Goal: Task Accomplishment & Management: Complete application form

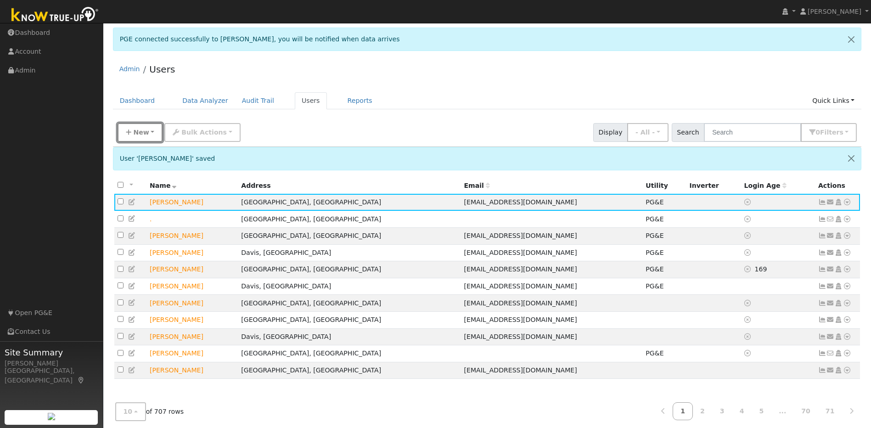
click at [148, 135] on button "New" at bounding box center [140, 132] width 45 height 19
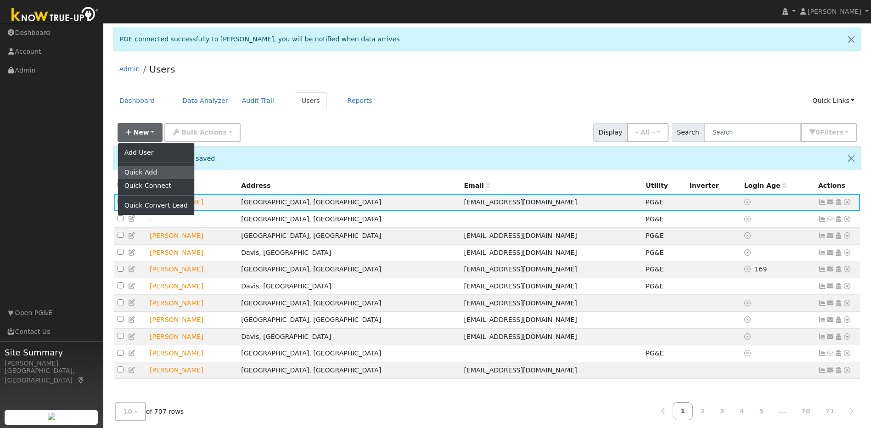
click at [141, 176] on link "Quick Add" at bounding box center [156, 172] width 76 height 13
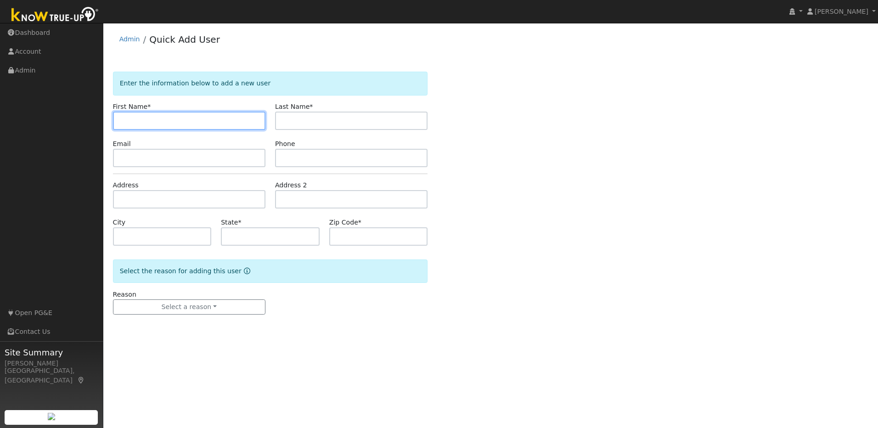
paste input "Lyle"
type input "Lyle"
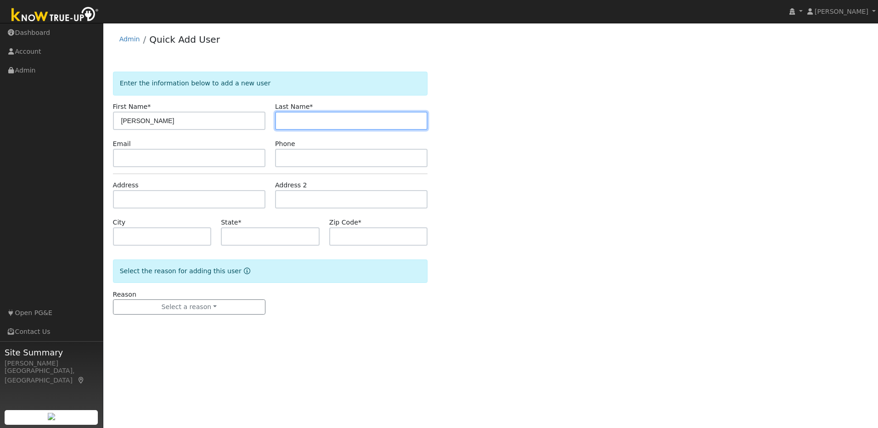
click at [332, 125] on input "text" at bounding box center [351, 121] width 152 height 18
paste input "Cook"
type input "Cook"
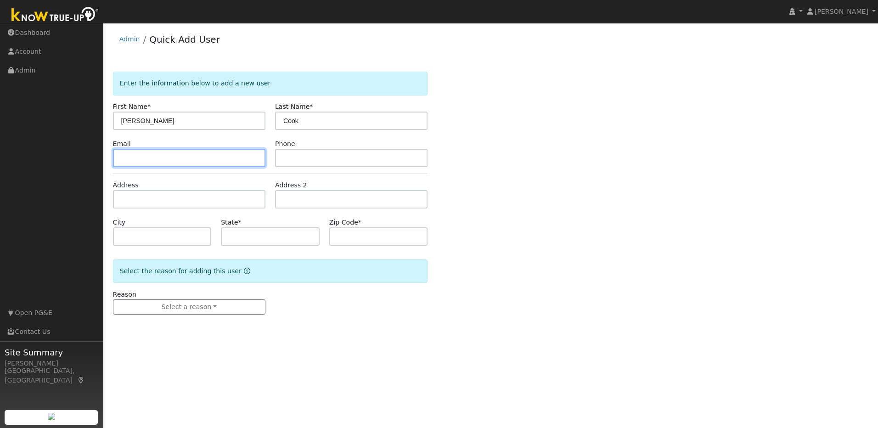
click at [199, 159] on input "text" at bounding box center [189, 158] width 152 height 18
paste input "lr2850cook@comcast.net"
type input "lr2850cook@comcast.net"
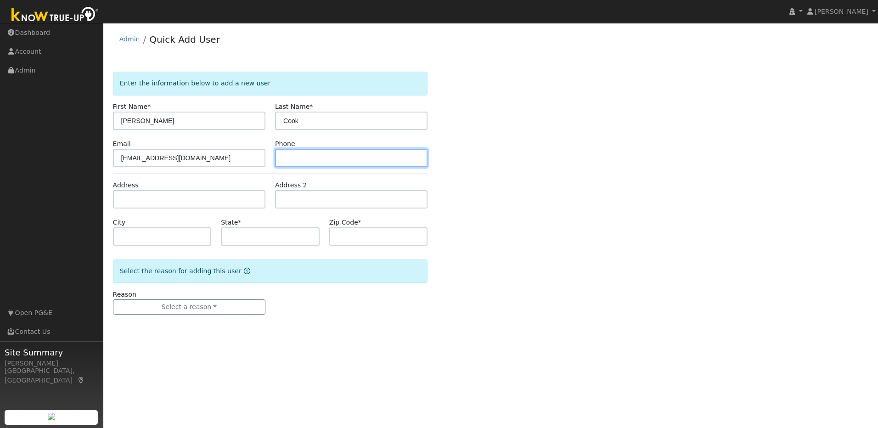
click at [293, 158] on input "text" at bounding box center [351, 158] width 152 height 18
paste input "[PHONE_NUMBER]"
type input "[PHONE_NUMBER]"
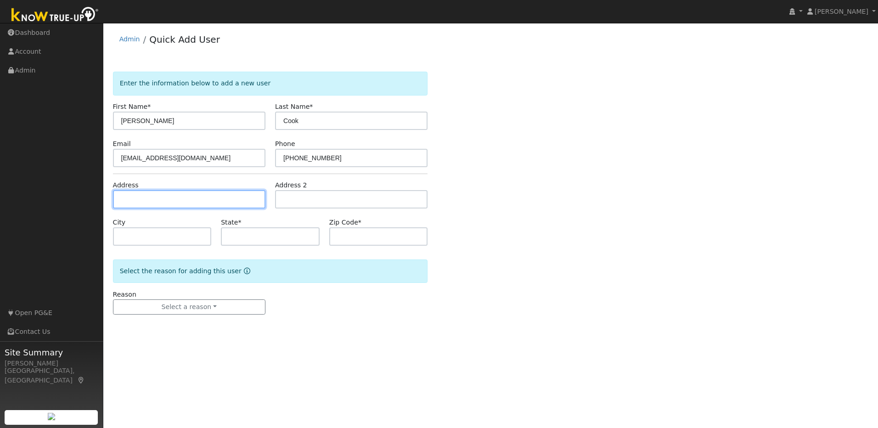
click at [222, 203] on input "text" at bounding box center [189, 199] width 152 height 18
paste input "[GEOGRAPHIC_DATA]"
type input "[GEOGRAPHIC_DATA]"
type input "Lincoln"
type input "CA"
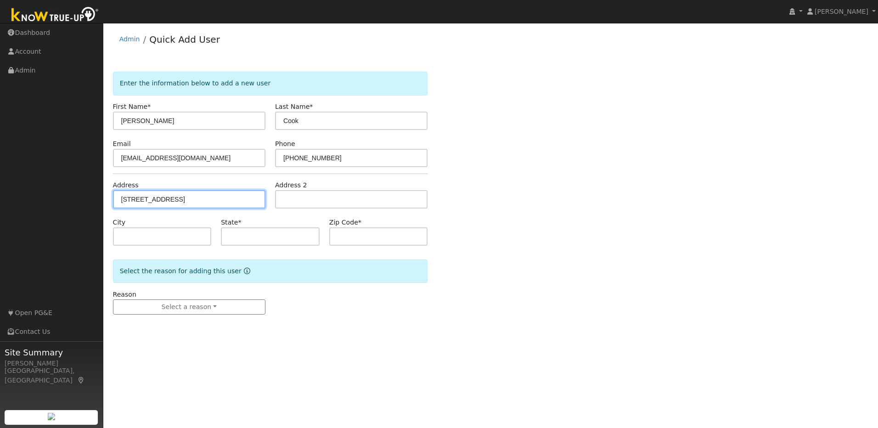
type input "95648"
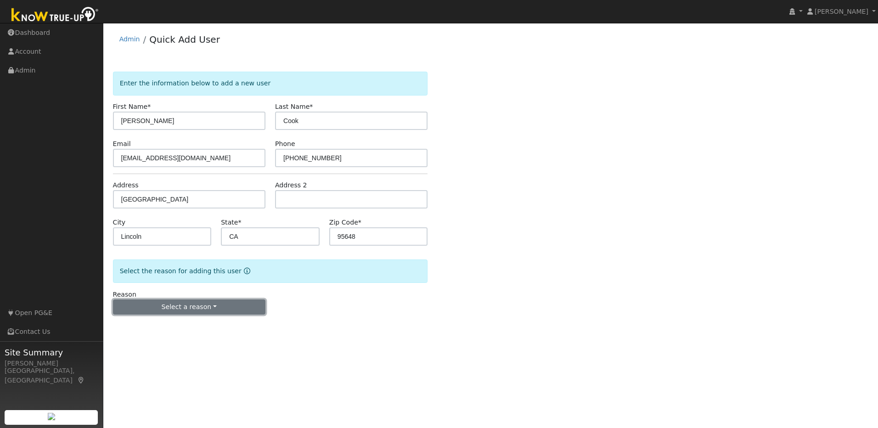
click at [237, 308] on button "Select a reason" at bounding box center [189, 307] width 152 height 16
click at [169, 326] on link "New lead" at bounding box center [163, 326] width 101 height 13
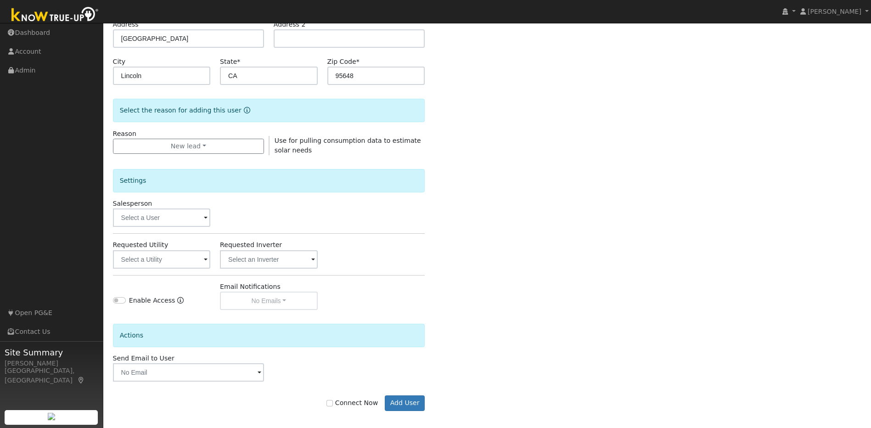
scroll to position [167, 0]
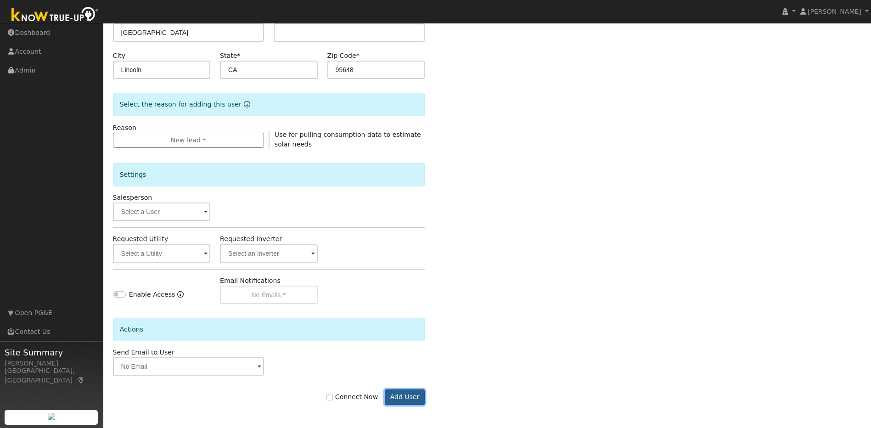
click at [410, 396] on button "Add User" at bounding box center [405, 397] width 40 height 16
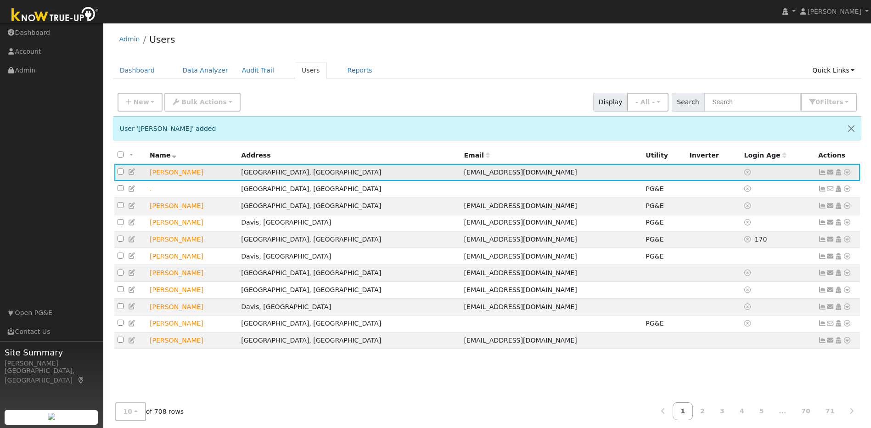
click at [131, 173] on icon at bounding box center [132, 172] width 8 height 6
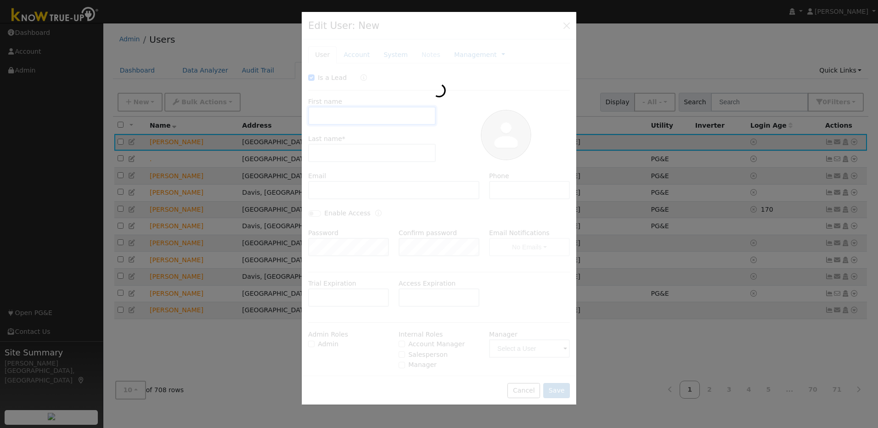
checkbox input "true"
type input "[PERSON_NAME]"
type input "Cook"
type input "[EMAIL_ADDRESS][DOMAIN_NAME]"
type input "707-419-0105"
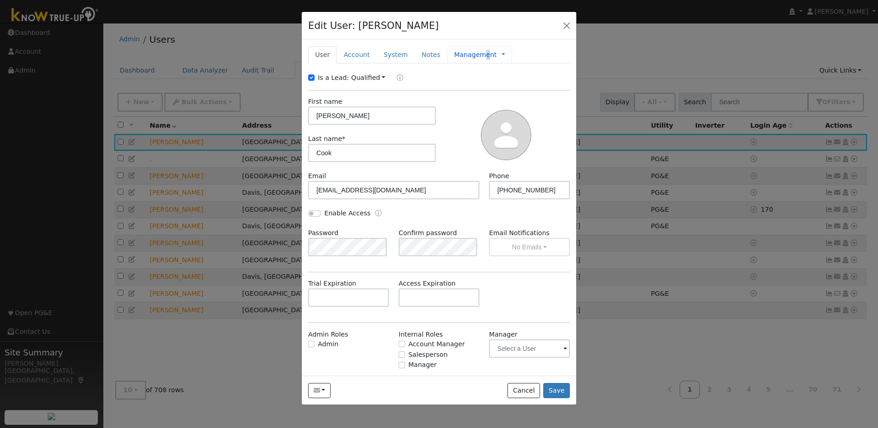
click at [474, 56] on link "Management" at bounding box center [475, 55] width 43 height 10
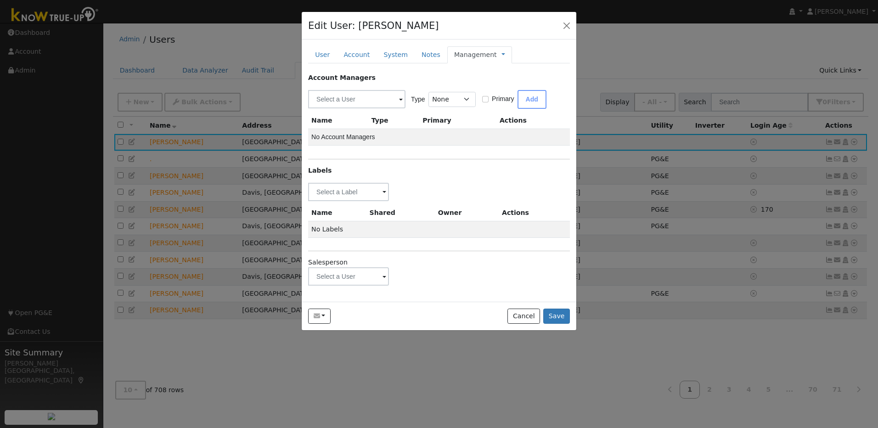
click at [382, 276] on span at bounding box center [384, 277] width 4 height 11
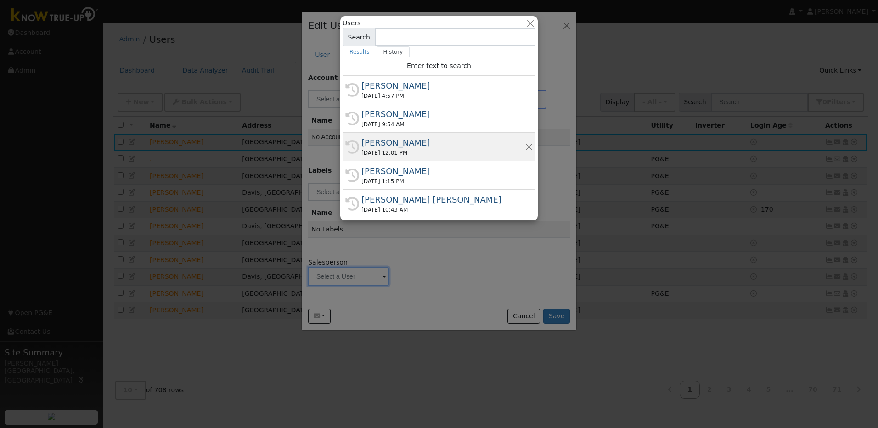
click at [414, 149] on div "Michelle Mcuen" at bounding box center [442, 142] width 163 height 12
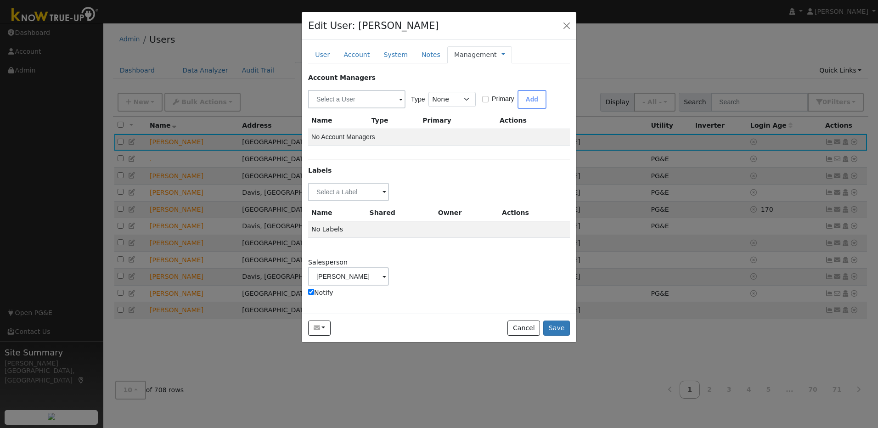
type input "Michelle Mcuen"
click at [551, 327] on button "Save" at bounding box center [556, 328] width 27 height 16
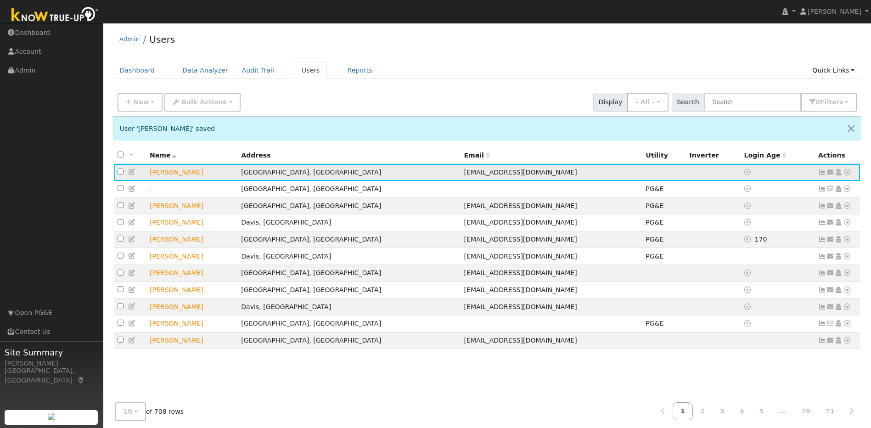
click at [847, 173] on icon at bounding box center [847, 172] width 8 height 6
click at [755, 243] on link "Utility" at bounding box center [752, 241] width 64 height 13
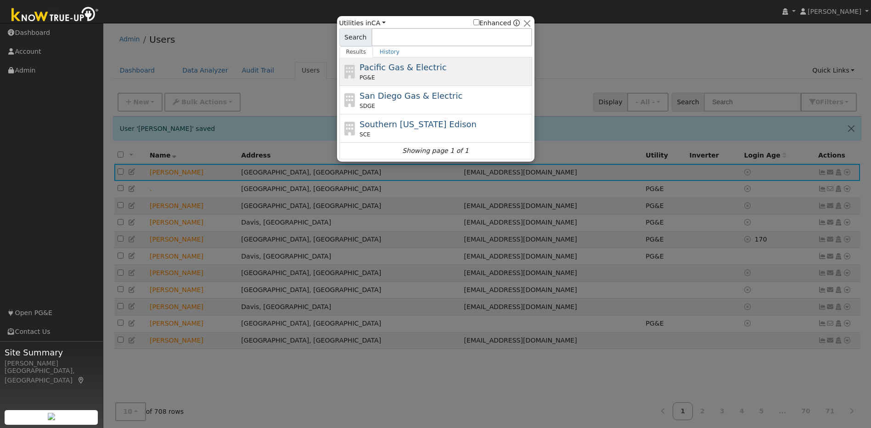
click at [409, 79] on div "PG&E" at bounding box center [445, 77] width 170 height 8
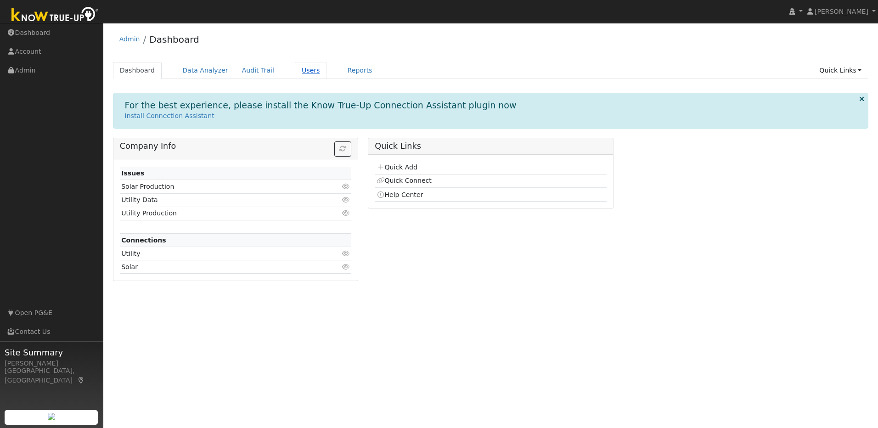
click at [300, 75] on link "Users" at bounding box center [311, 70] width 32 height 17
click at [299, 73] on link "Users" at bounding box center [311, 70] width 32 height 17
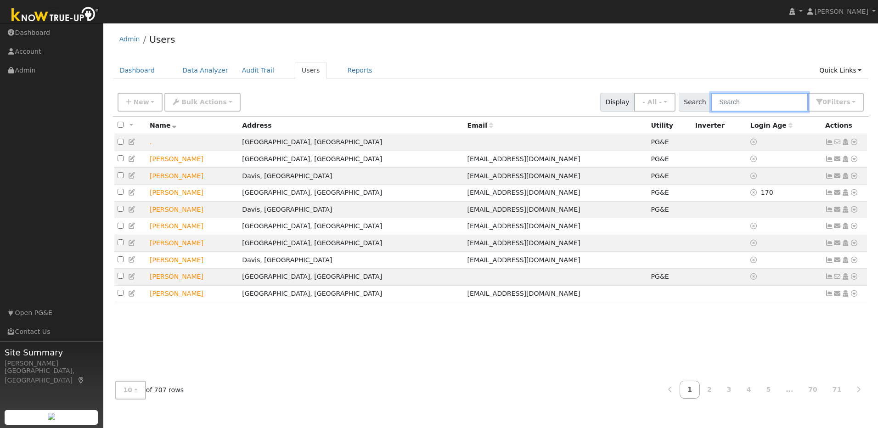
click at [746, 106] on input "text" at bounding box center [759, 102] width 97 height 19
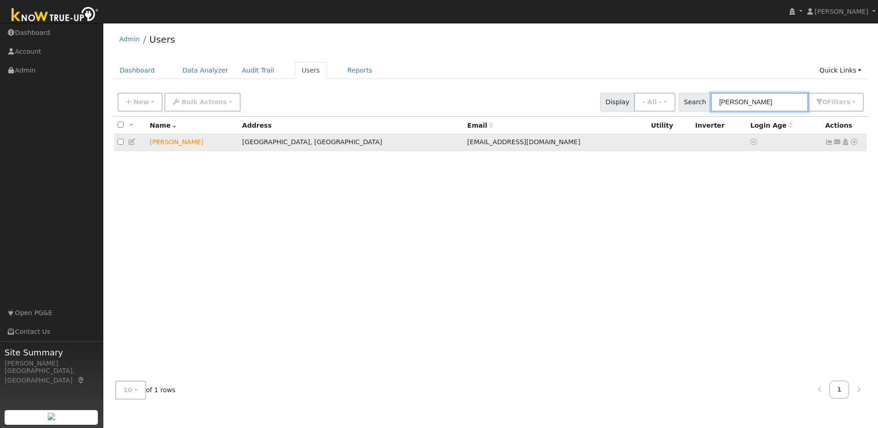
type input "[PERSON_NAME]"
click at [854, 145] on icon at bounding box center [854, 142] width 8 height 6
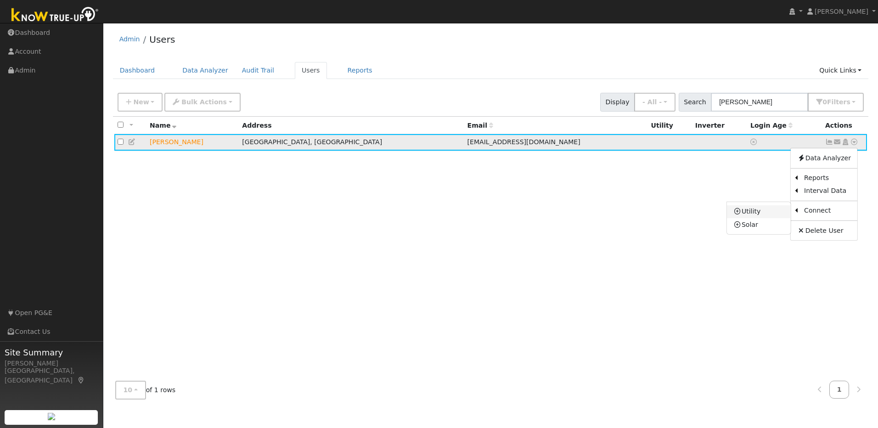
click at [774, 216] on link "Utility" at bounding box center [759, 211] width 64 height 13
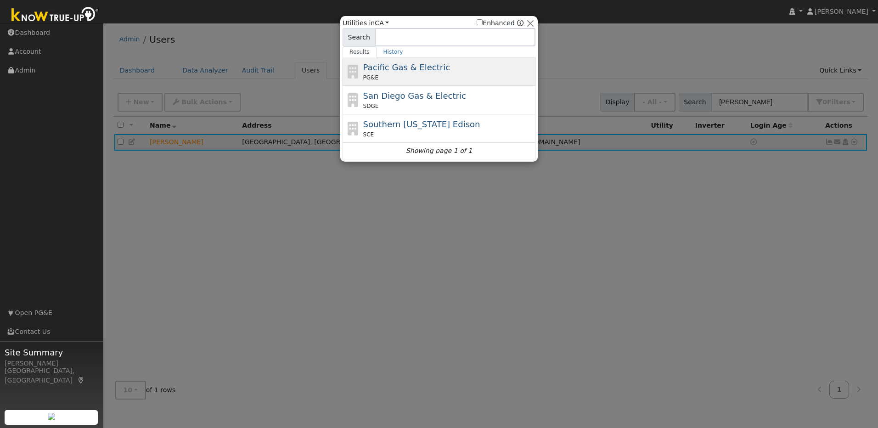
click at [462, 75] on div "PG&E" at bounding box center [448, 77] width 170 height 8
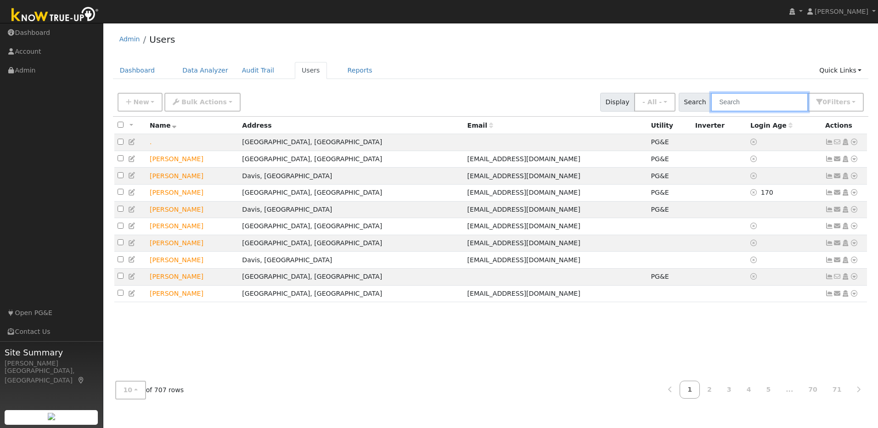
click at [776, 107] on input "text" at bounding box center [759, 102] width 97 height 19
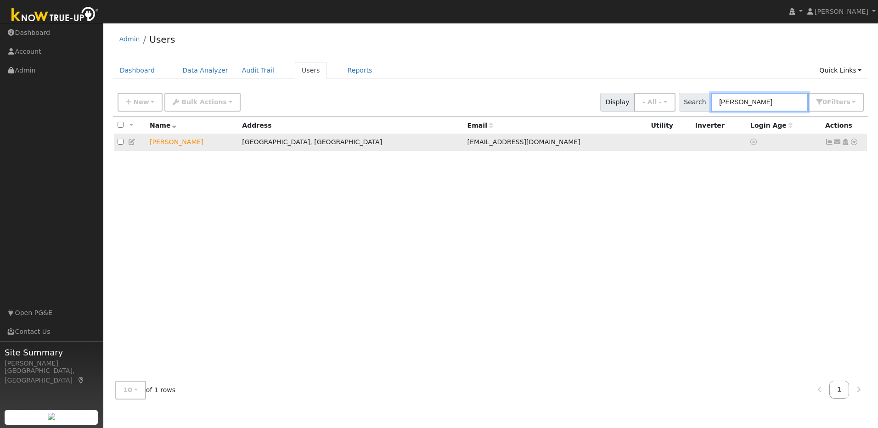
type input "[PERSON_NAME]"
click at [855, 145] on icon at bounding box center [854, 142] width 8 height 6
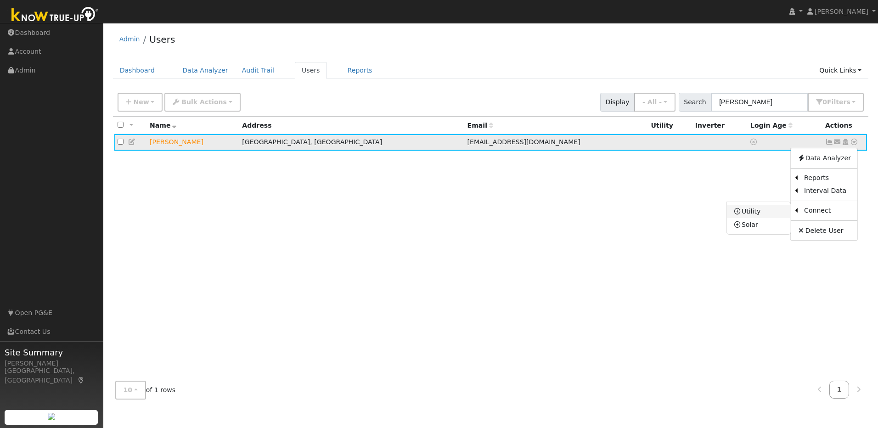
click at [763, 214] on link "Utility" at bounding box center [759, 211] width 64 height 13
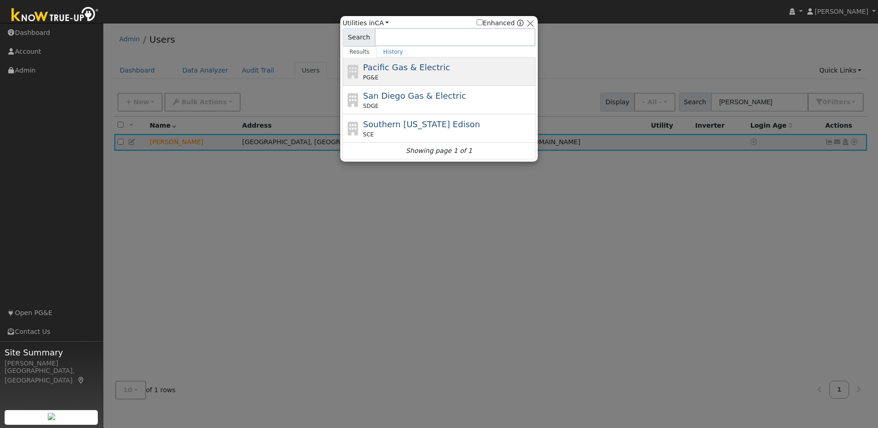
click at [375, 69] on span "Pacific Gas & Electric" at bounding box center [406, 67] width 87 height 10
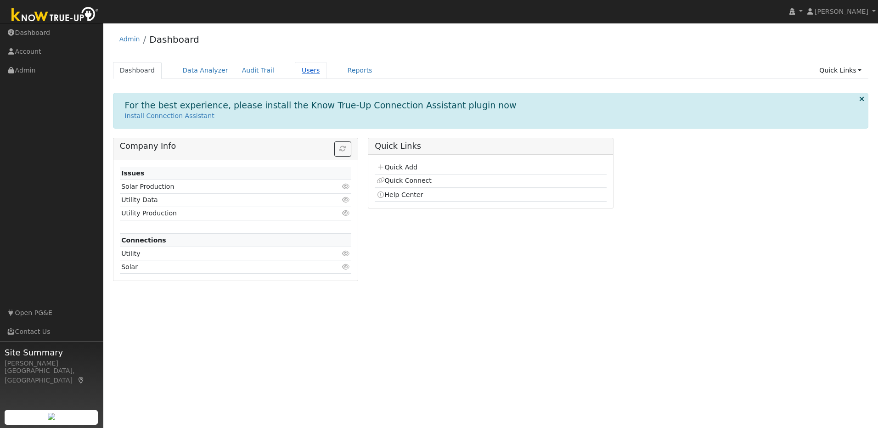
click at [299, 69] on link "Users" at bounding box center [311, 70] width 32 height 17
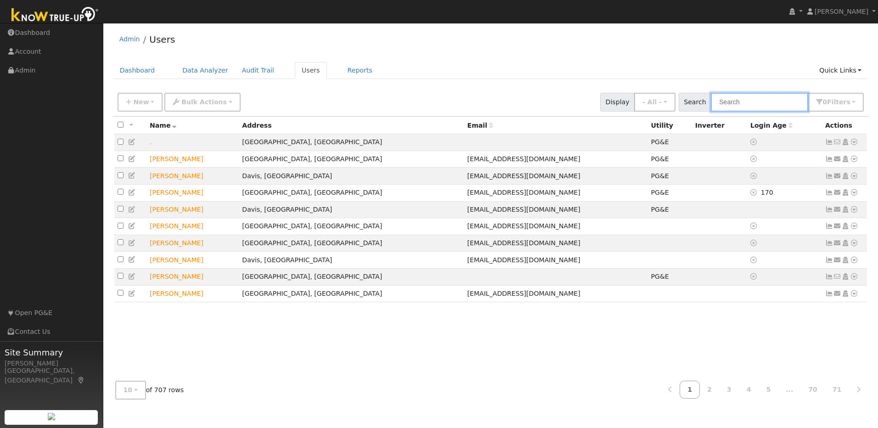
click at [733, 101] on input "text" at bounding box center [759, 102] width 97 height 19
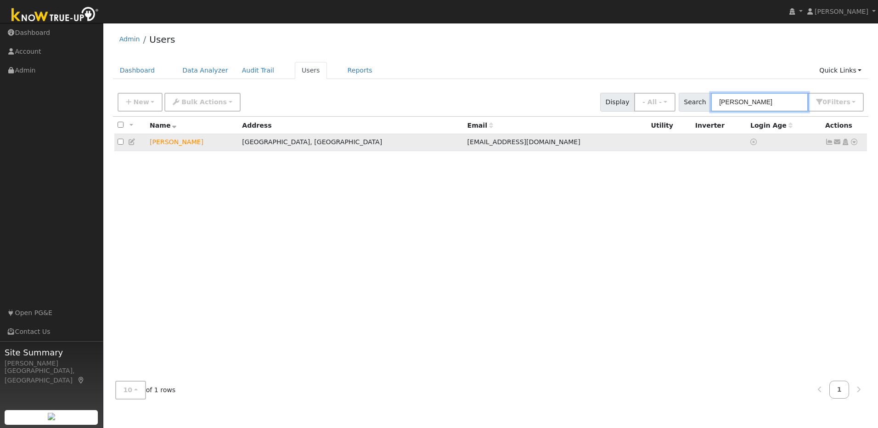
type input "Lyle cook"
click at [855, 145] on icon at bounding box center [854, 142] width 8 height 6
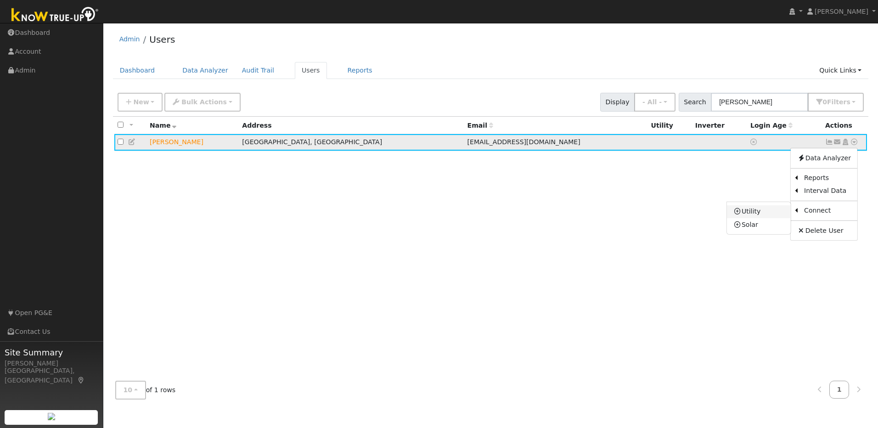
click at [768, 216] on link "Utility" at bounding box center [759, 211] width 64 height 13
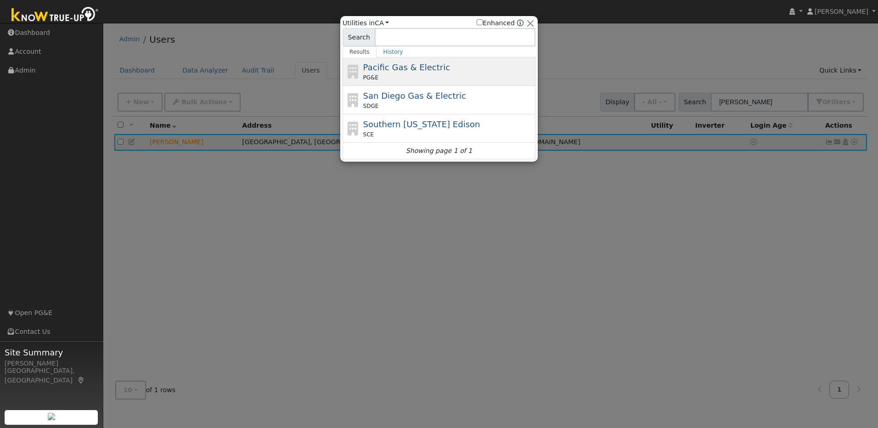
click at [407, 74] on div "PG&E" at bounding box center [448, 77] width 170 height 8
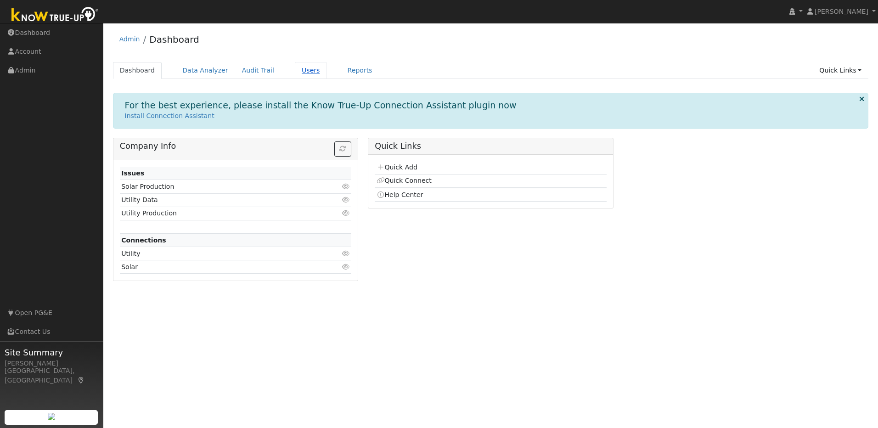
click at [299, 73] on link "Users" at bounding box center [311, 70] width 32 height 17
click at [199, 68] on link "Data Analyzer" at bounding box center [205, 70] width 60 height 17
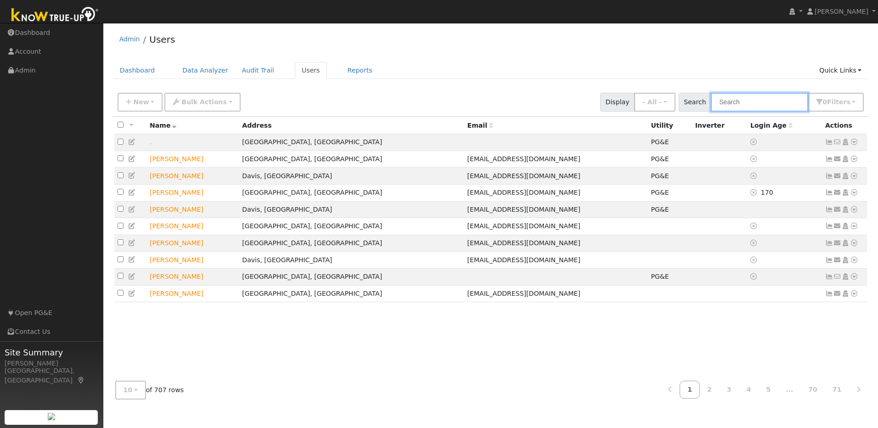
click at [756, 107] on input "text" at bounding box center [759, 102] width 97 height 19
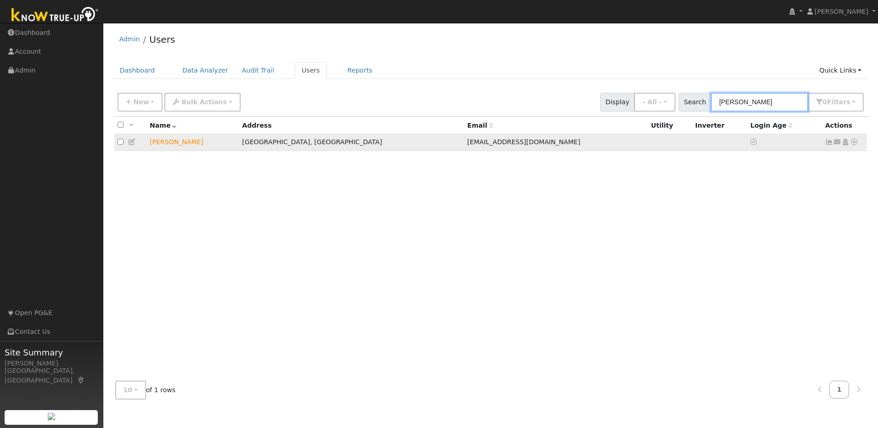
type input "[PERSON_NAME]"
click at [134, 145] on icon at bounding box center [132, 142] width 8 height 6
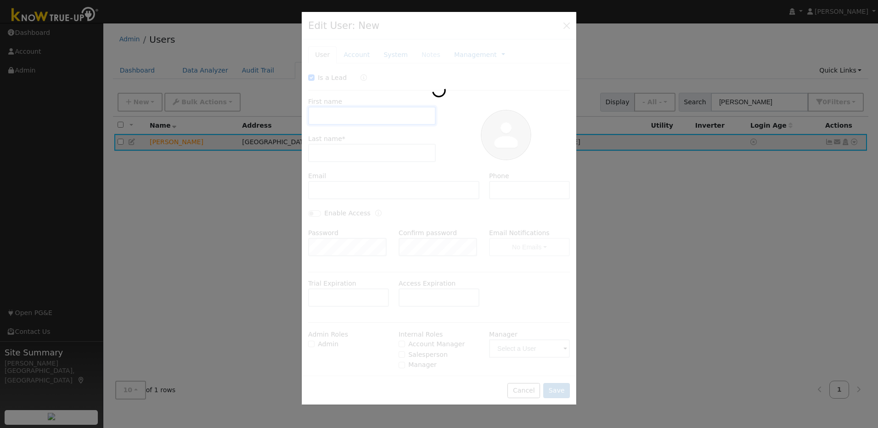
checkbox input "true"
type input "Lyle"
type input "Cook"
type input "[EMAIL_ADDRESS][DOMAIN_NAME]"
type input "707-419-0105"
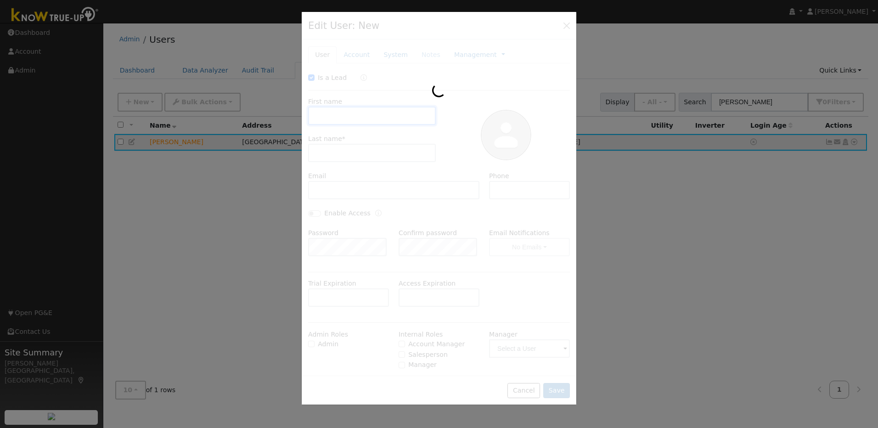
type input "Michelle Mcuen"
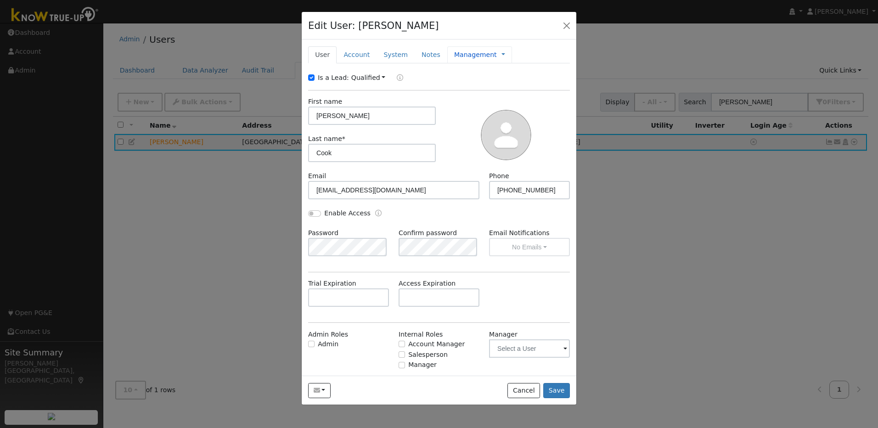
click at [461, 55] on link "Management" at bounding box center [475, 55] width 43 height 10
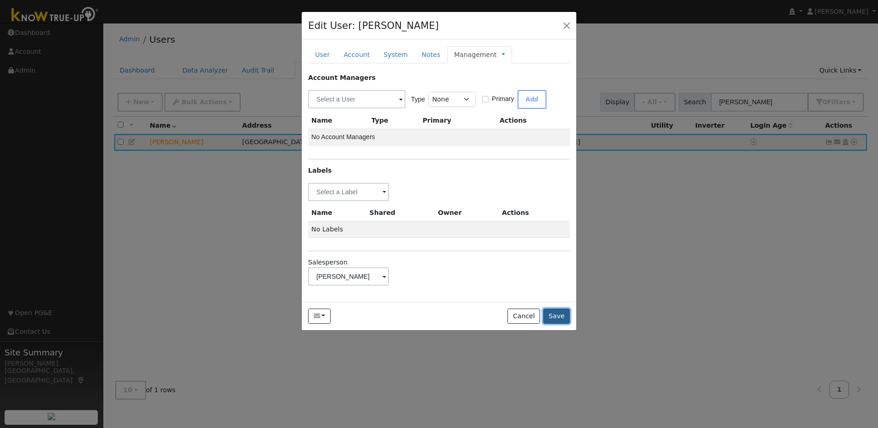
click at [552, 315] on button "Save" at bounding box center [556, 317] width 27 height 16
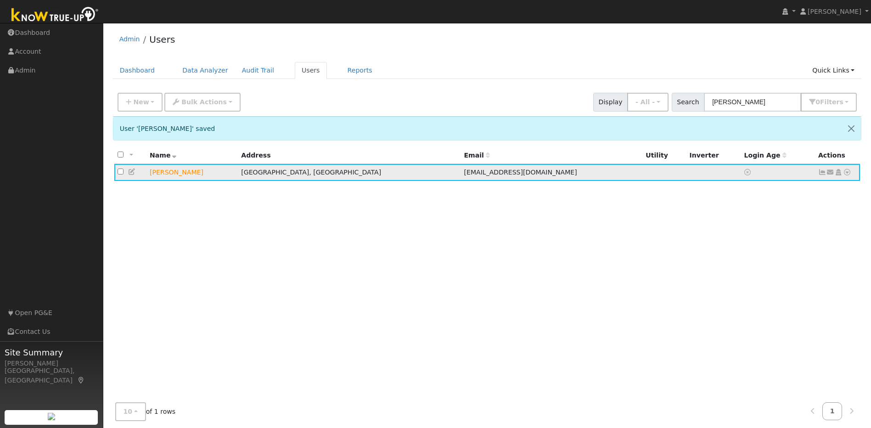
click at [821, 174] on icon at bounding box center [822, 172] width 8 height 6
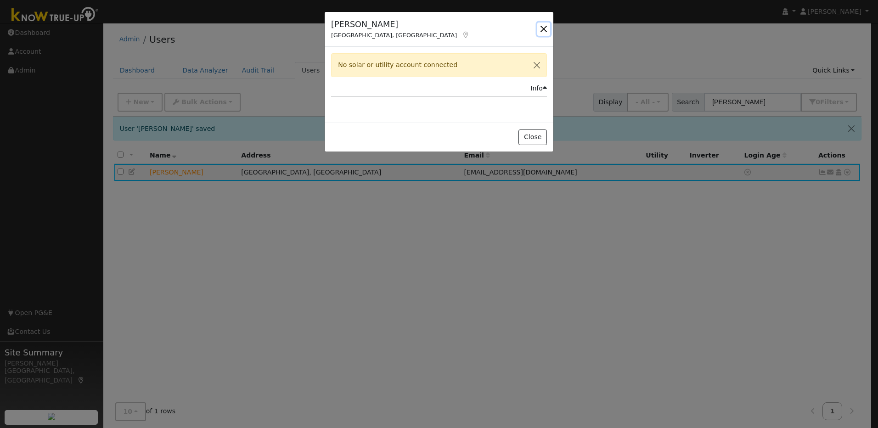
click at [540, 29] on button "button" at bounding box center [543, 28] width 13 height 13
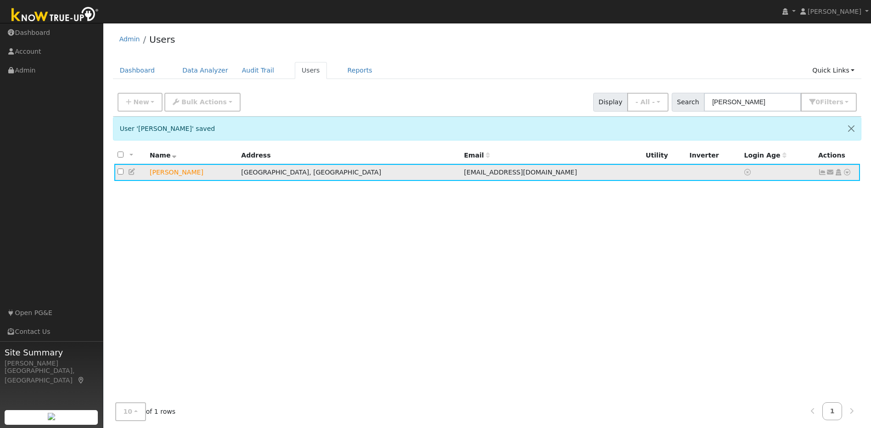
click at [848, 172] on icon at bounding box center [847, 172] width 8 height 6
click at [0, 0] on link "Utility" at bounding box center [0, 0] width 0 height 0
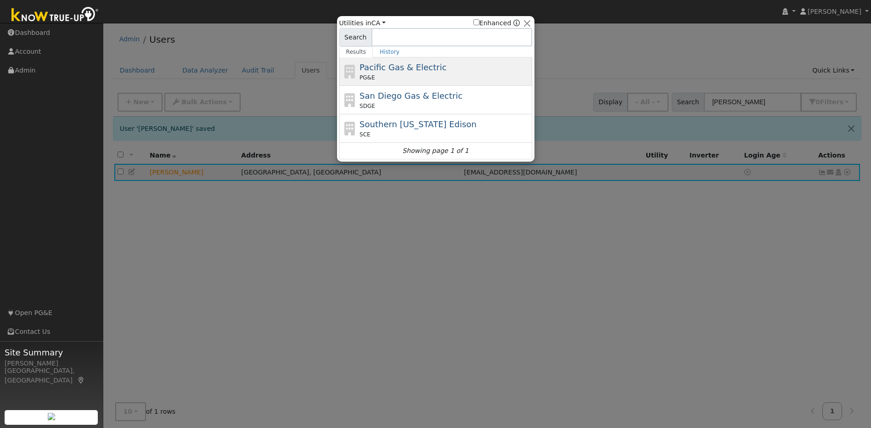
click at [405, 73] on div "Pacific Gas & Electric PG&E" at bounding box center [445, 71] width 170 height 21
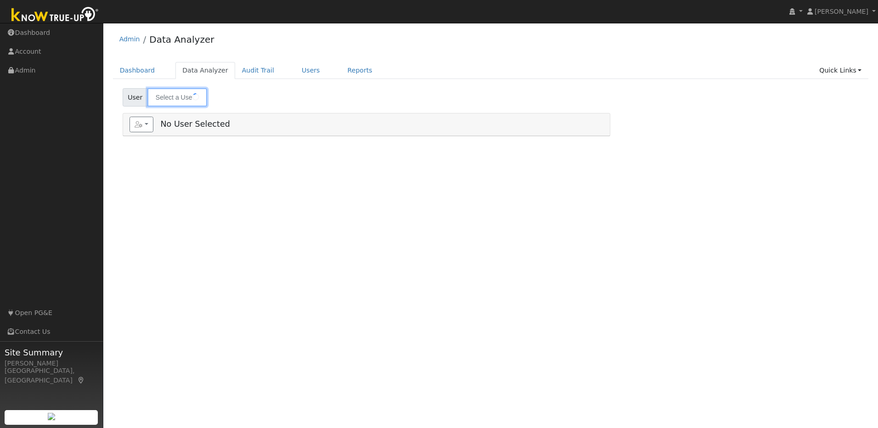
type input "[PERSON_NAME] & [PERSON_NAME]"
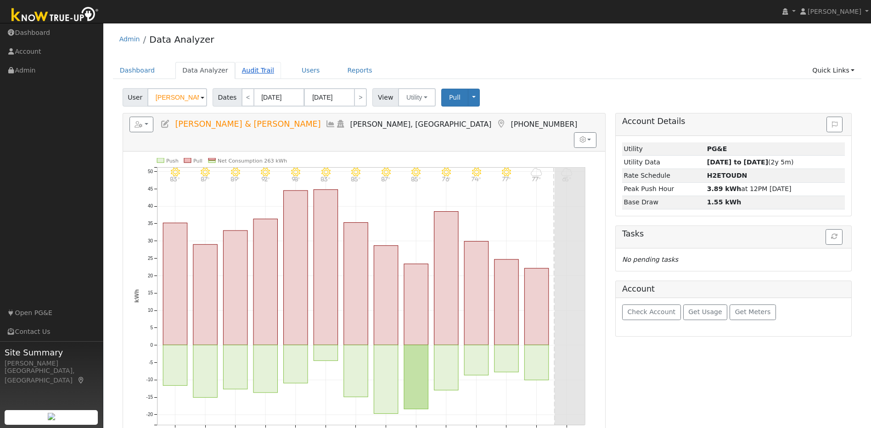
click at [260, 73] on link "Audit Trail" at bounding box center [258, 70] width 46 height 17
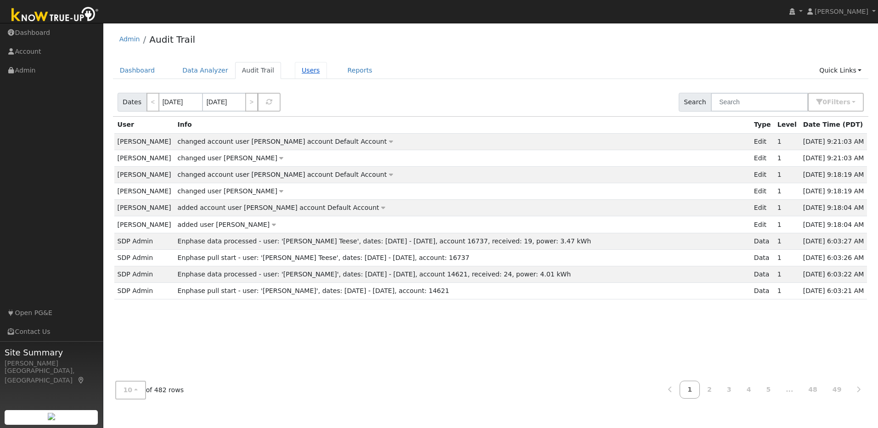
click at [296, 71] on link "Users" at bounding box center [311, 70] width 32 height 17
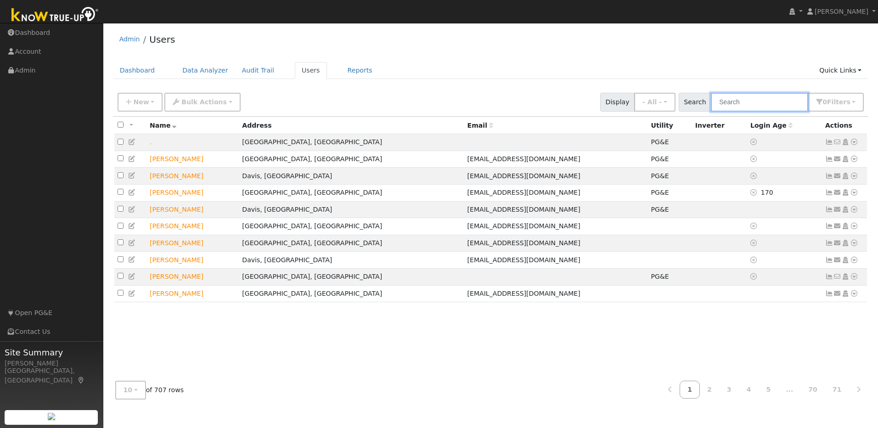
click at [780, 101] on input "text" at bounding box center [759, 102] width 97 height 19
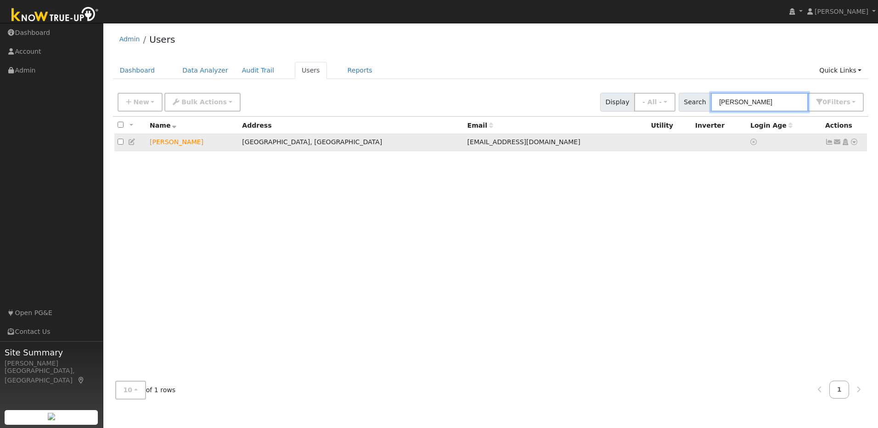
type input "[PERSON_NAME]"
click at [852, 145] on icon at bounding box center [854, 142] width 8 height 6
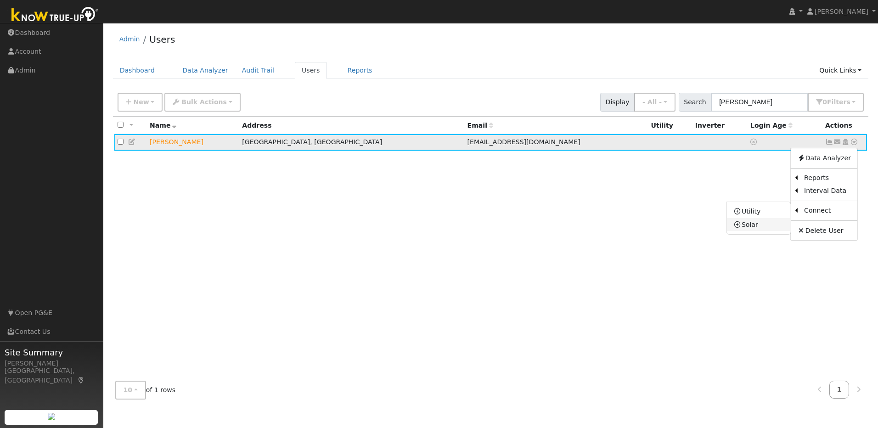
click at [757, 219] on link "Solar" at bounding box center [759, 224] width 64 height 13
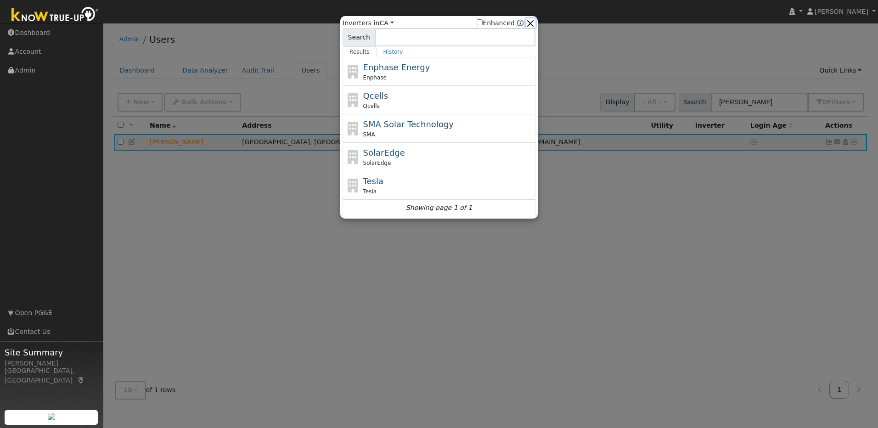
click at [533, 24] on button "button" at bounding box center [531, 23] width 10 height 10
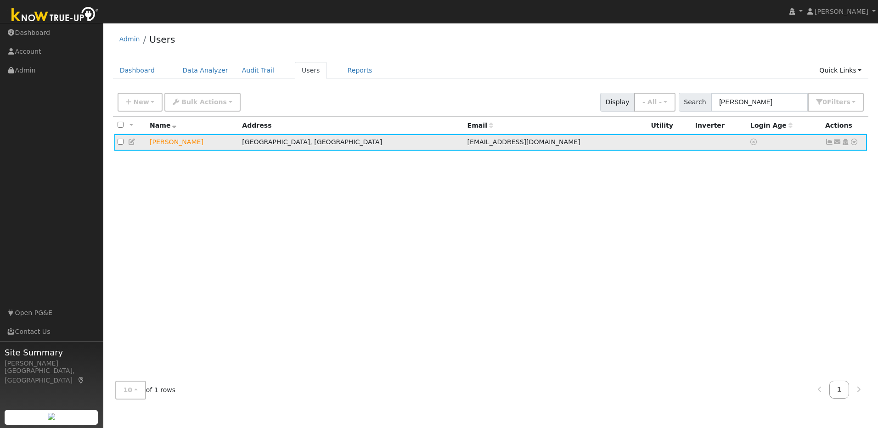
click at [854, 141] on icon at bounding box center [854, 142] width 8 height 6
click at [746, 215] on link "Utility" at bounding box center [759, 211] width 64 height 13
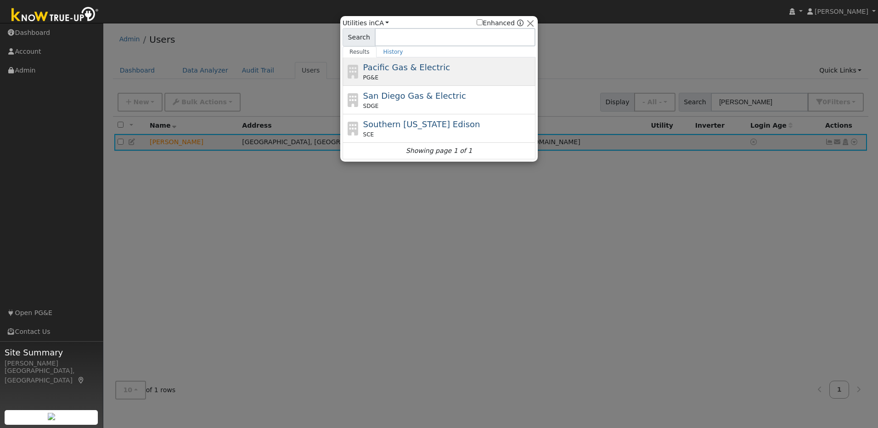
click at [417, 67] on span "Pacific Gas & Electric" at bounding box center [406, 67] width 87 height 10
